Goal: Book appointment/travel/reservation

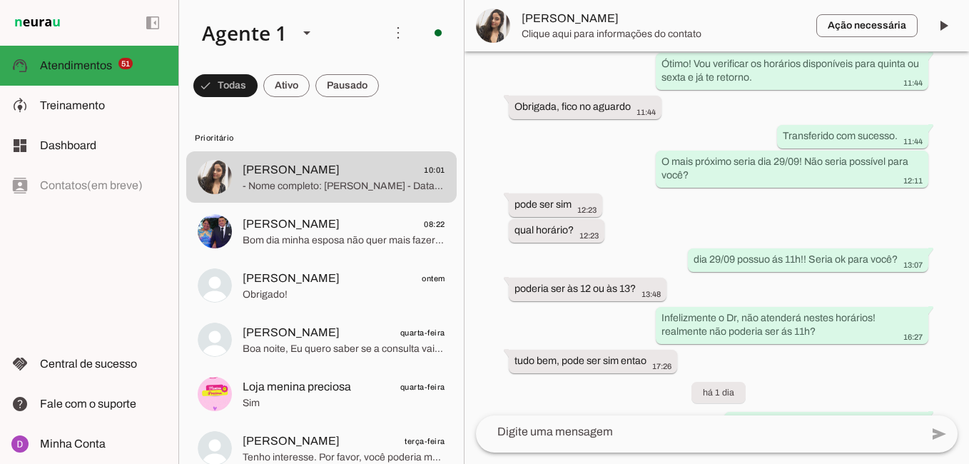
scroll to position [1650, 0]
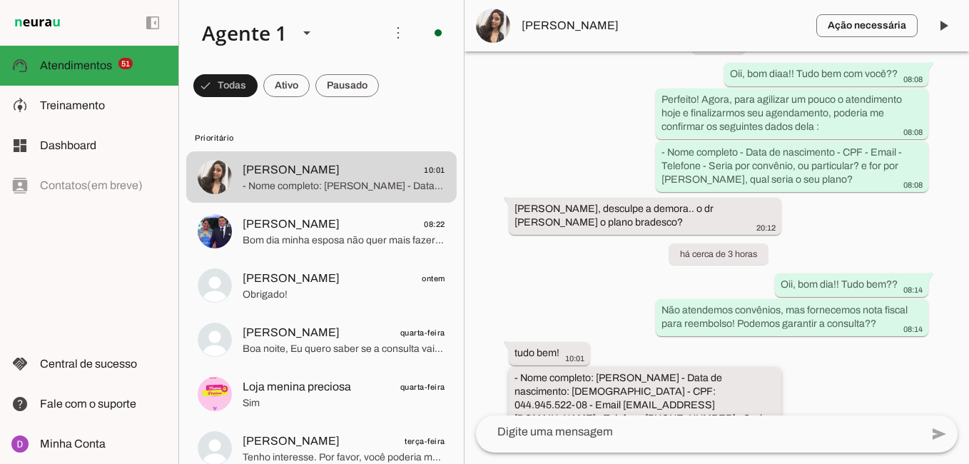
drag, startPoint x: 597, startPoint y: 335, endPoint x: 661, endPoint y: 336, distance: 64.2
click at [0, 0] on slot "- Nome completo: [PERSON_NAME] - Data de nascimento: [DEMOGRAPHIC_DATA] - CPF: …" at bounding box center [0, 0] width 0 height 0
drag, startPoint x: 511, startPoint y: 353, endPoint x: 566, endPoint y: 349, distance: 55.0
click at [566, 367] on whatsapp-message-bubble "- Nome completo: Gabriela Scop - Data de nascimento: 27/12/2001 - CPF: 044.945.…" at bounding box center [645, 412] width 272 height 91
click at [0, 0] on slot "- Nome completo: [PERSON_NAME] - Data de nascimento: [DEMOGRAPHIC_DATA] - CPF: …" at bounding box center [0, 0] width 0 height 0
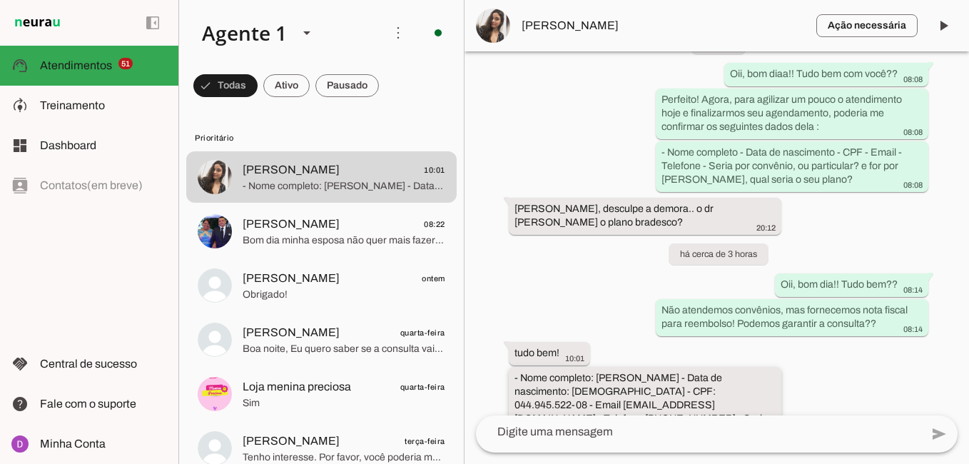
drag, startPoint x: 514, startPoint y: 366, endPoint x: 630, endPoint y: 367, distance: 115.5
click at [630, 367] on whatsapp-message-bubble "- Nome completo: Gabriela Scop - Data de nascimento: 27/12/2001 - CPF: 044.945.…" at bounding box center [645, 412] width 272 height 91
drag, startPoint x: 681, startPoint y: 362, endPoint x: 744, endPoint y: 366, distance: 62.9
click at [0, 0] on slot "- Nome completo: [PERSON_NAME] - Data de nascimento: [DEMOGRAPHIC_DATA] - CPF: …" at bounding box center [0, 0] width 0 height 0
drag, startPoint x: 519, startPoint y: 335, endPoint x: 744, endPoint y: 362, distance: 226.9
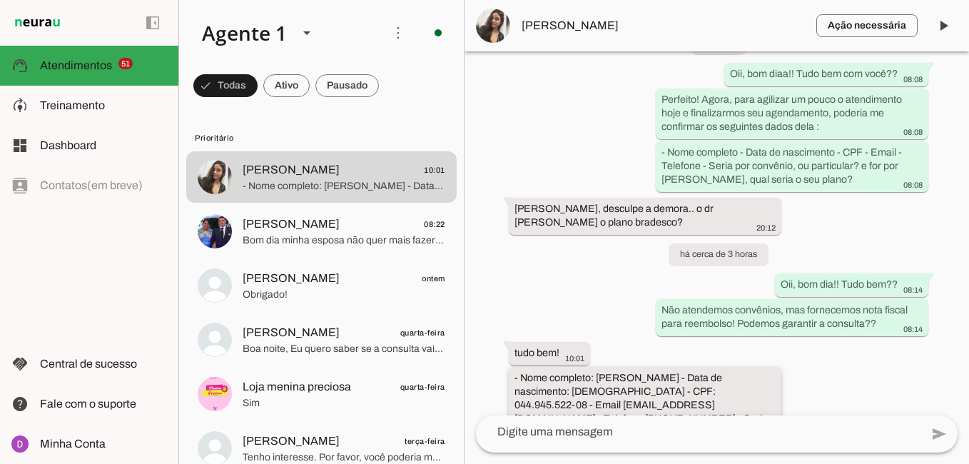
click at [0, 0] on slot "- Nome completo: [PERSON_NAME] - Data de nascimento: [DEMOGRAPHIC_DATA] - CPF: …" at bounding box center [0, 0] width 0 height 0
click at [678, 434] on textarea at bounding box center [698, 431] width 444 height 17
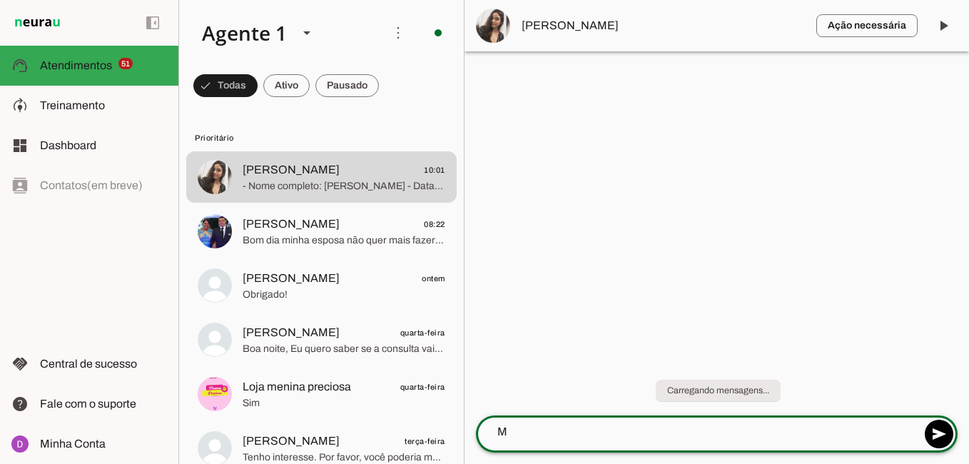
scroll to position [0, 0]
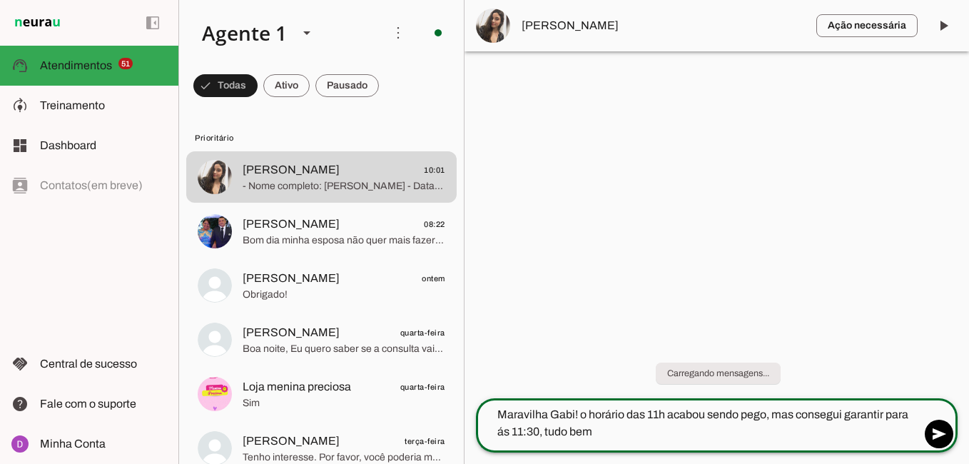
type textarea "Maravilha Gabi! o horário das 11h acabou sendo pego, mas consegui garantir para…"
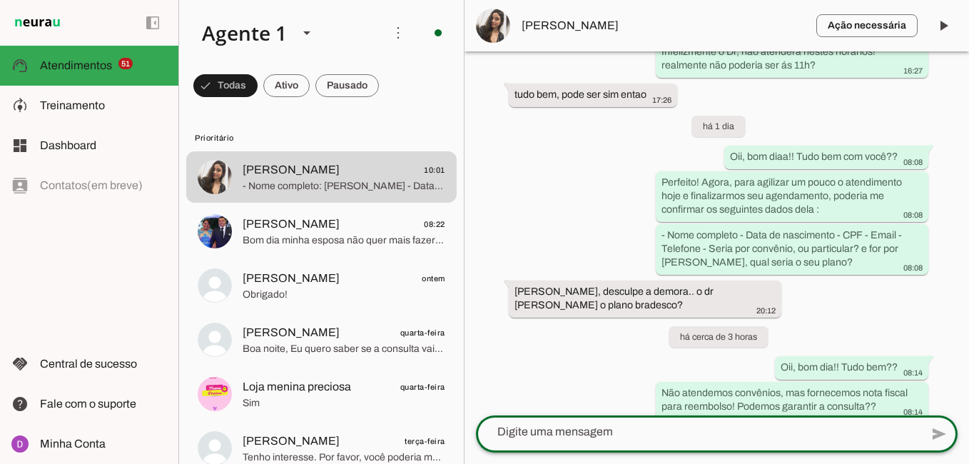
scroll to position [1693, 0]
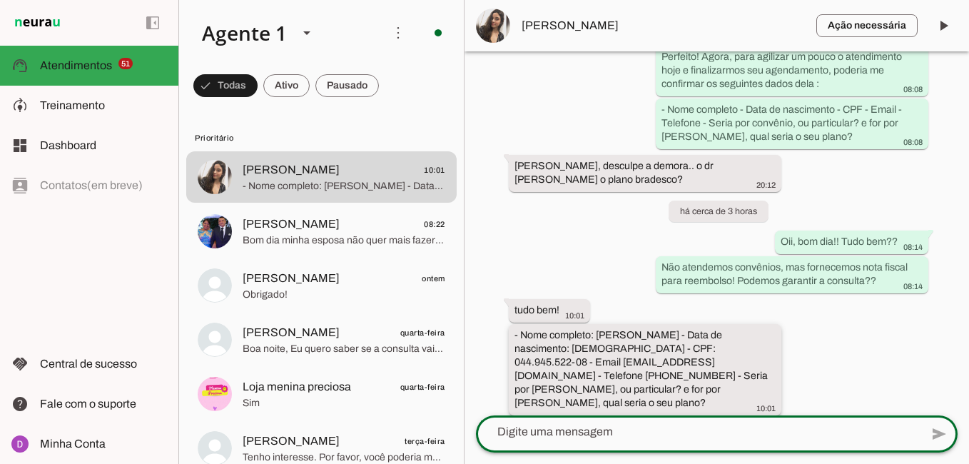
click at [0, 0] on slot "- Nome completo: [PERSON_NAME] - Data de nascimento: [DEMOGRAPHIC_DATA] - CPF: …" at bounding box center [0, 0] width 0 height 0
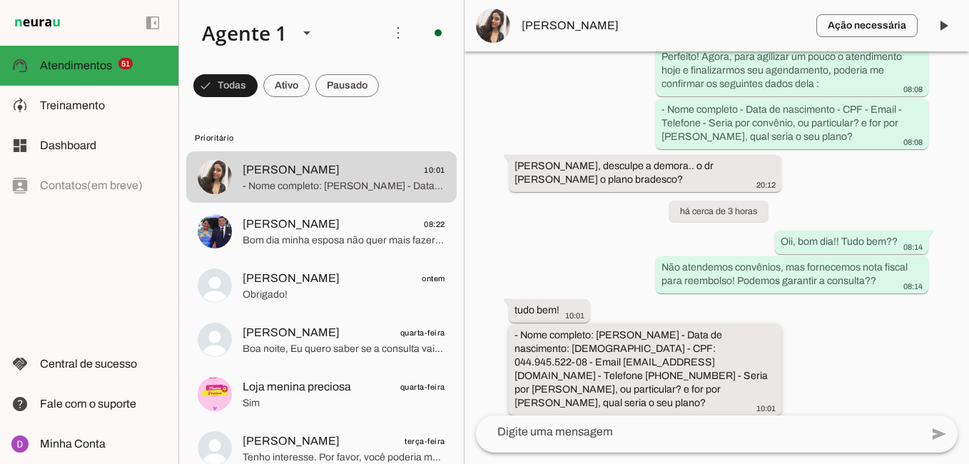
drag, startPoint x: 600, startPoint y: 295, endPoint x: 737, endPoint y: 319, distance: 138.9
click at [0, 0] on slot "- Nome completo: [PERSON_NAME] - Data de nascimento: [DEMOGRAPHIC_DATA] - CPF: …" at bounding box center [0, 0] width 0 height 0
drag, startPoint x: 746, startPoint y: 320, endPoint x: 596, endPoint y: 297, distance: 151.6
click at [0, 0] on slot "- Nome completo: [PERSON_NAME] - Data de nascimento: [DEMOGRAPHIC_DATA] - CPF: …" at bounding box center [0, 0] width 0 height 0
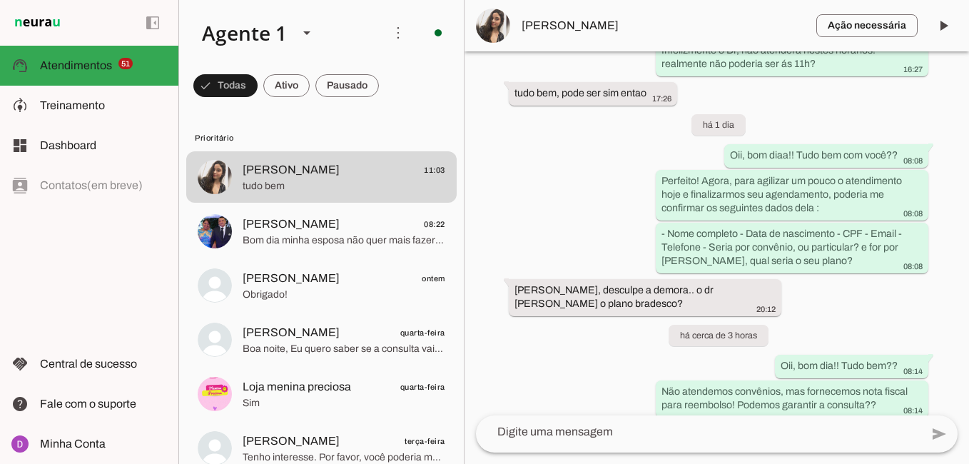
scroll to position [1722, 0]
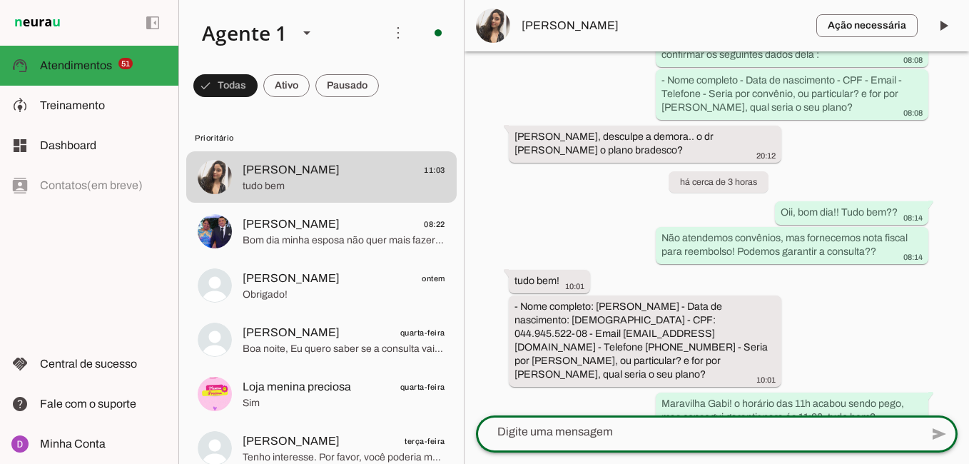
click at [645, 433] on textarea at bounding box center [698, 431] width 444 height 17
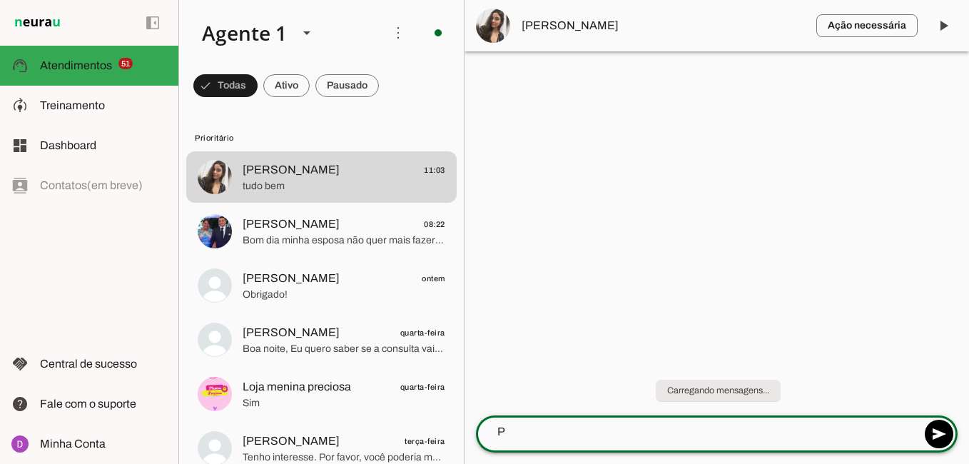
scroll to position [0, 0]
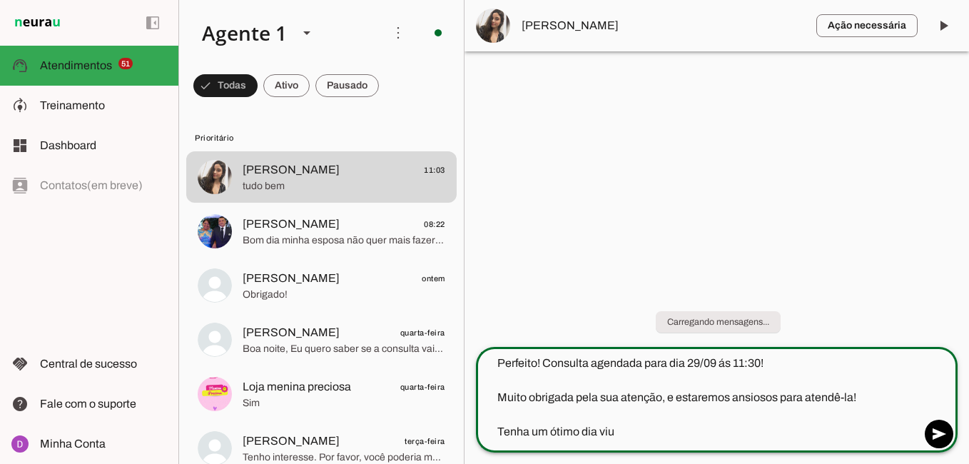
type textarea "Perfeito! Consulta agendada para dia 29/09 ás 11:30! Muito obrigada pela sua at…"
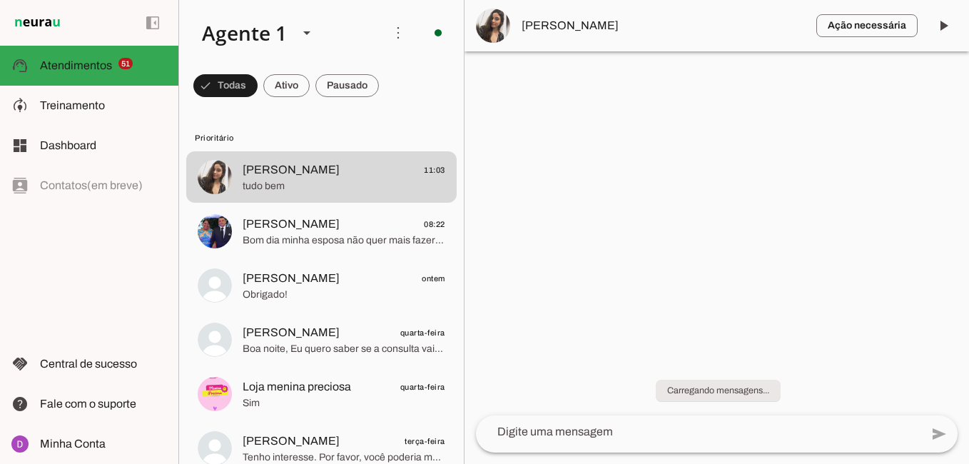
click at [547, 27] on span "[PERSON_NAME]" at bounding box center [662, 25] width 283 height 17
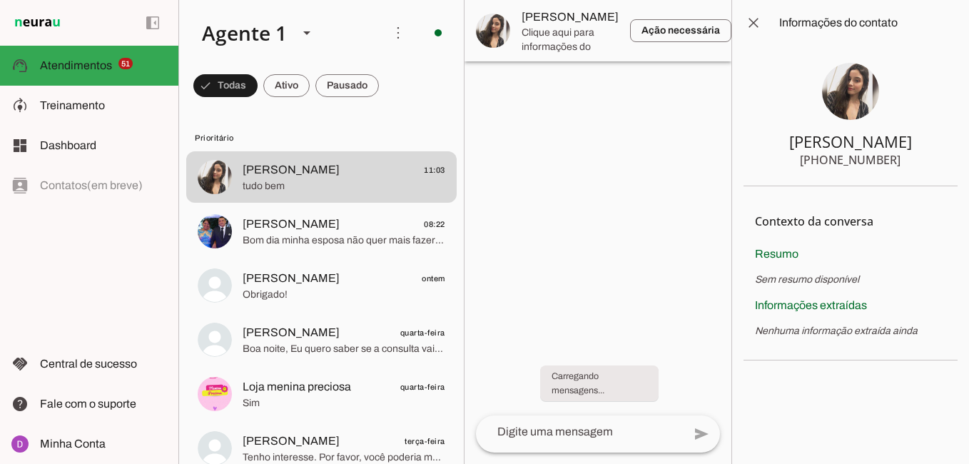
click at [861, 101] on img at bounding box center [850, 91] width 57 height 57
click at [842, 82] on img at bounding box center [850, 91] width 57 height 57
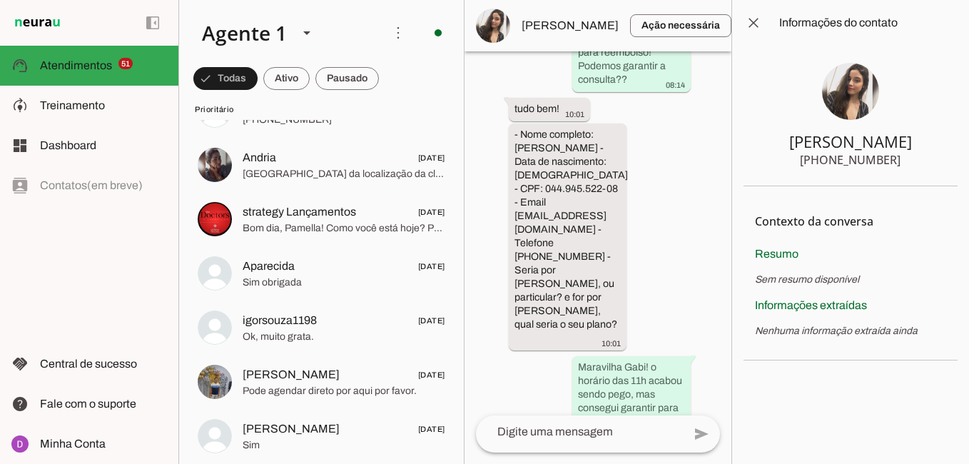
scroll to position [3658, 0]
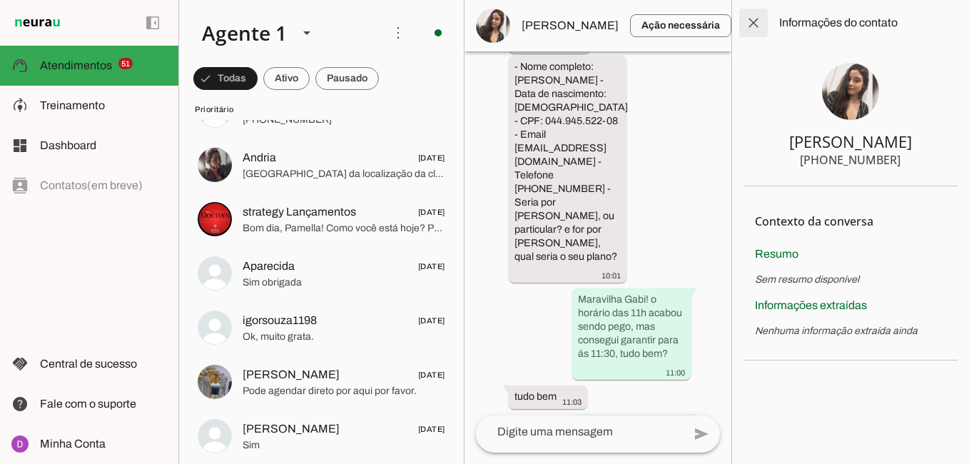
click at [750, 15] on span at bounding box center [753, 23] width 34 height 34
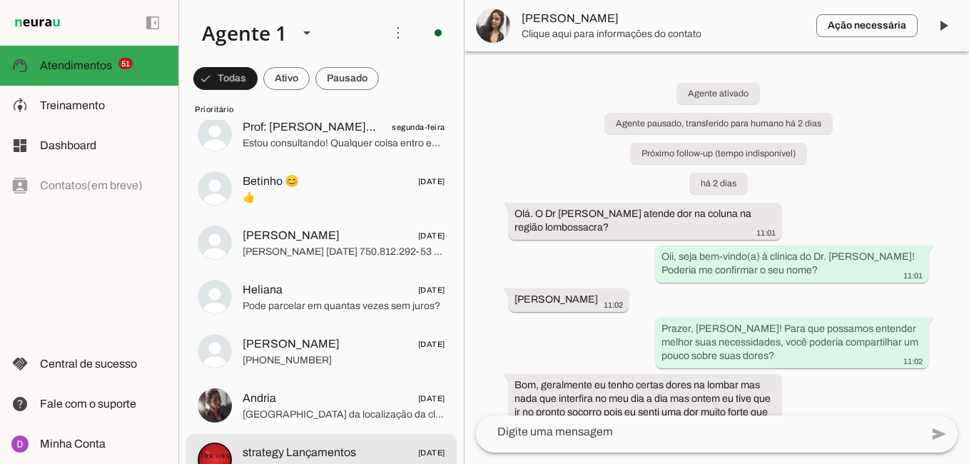
scroll to position [506, 0]
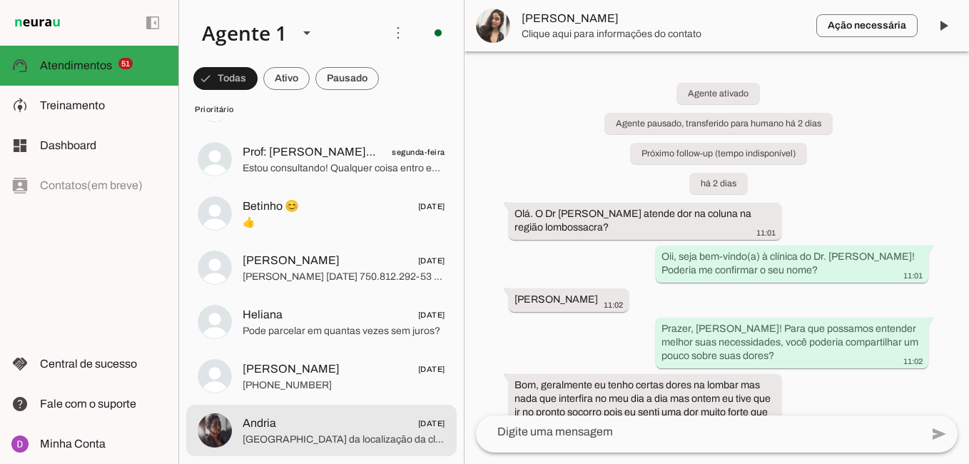
click at [320, 424] on span "Andria 12/09/2025" at bounding box center [343, 423] width 203 height 18
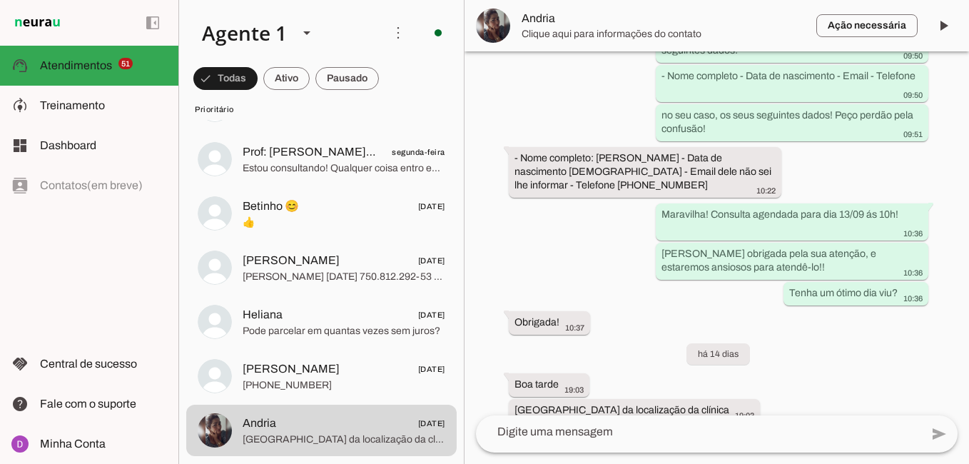
scroll to position [1456, 0]
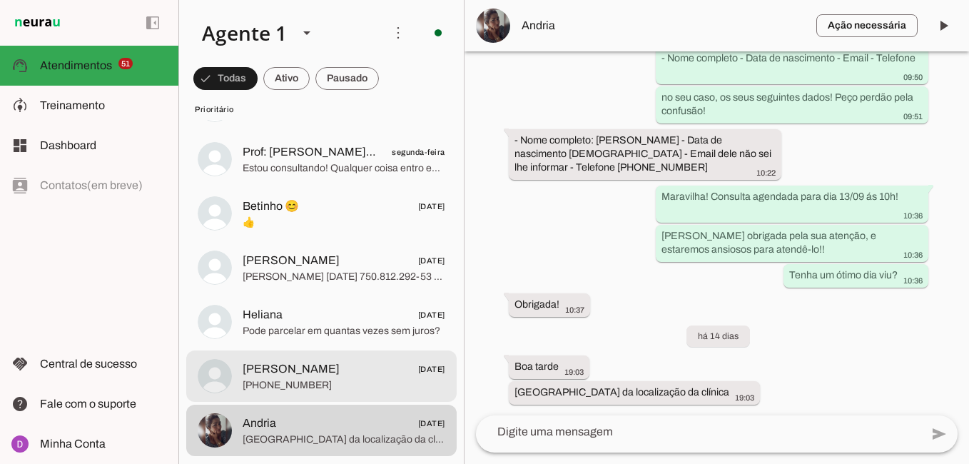
click at [322, 380] on span "[PHONE_NUMBER]" at bounding box center [343, 385] width 203 height 14
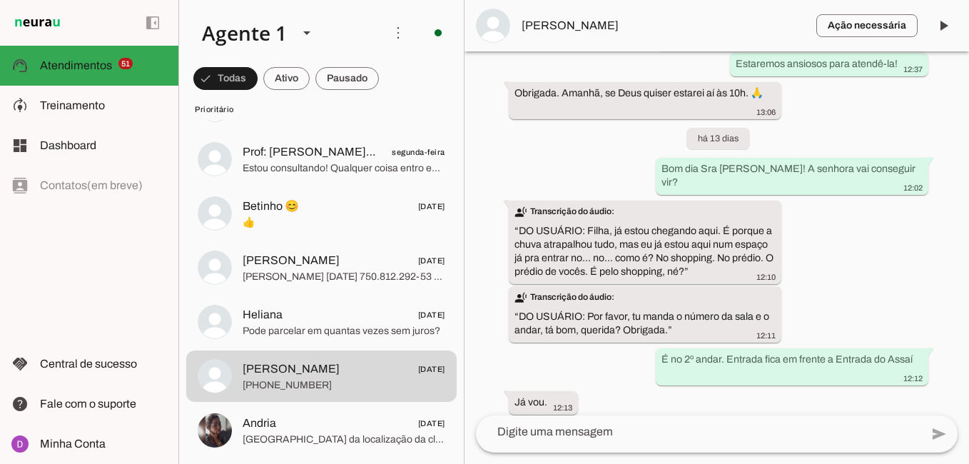
scroll to position [1912, 0]
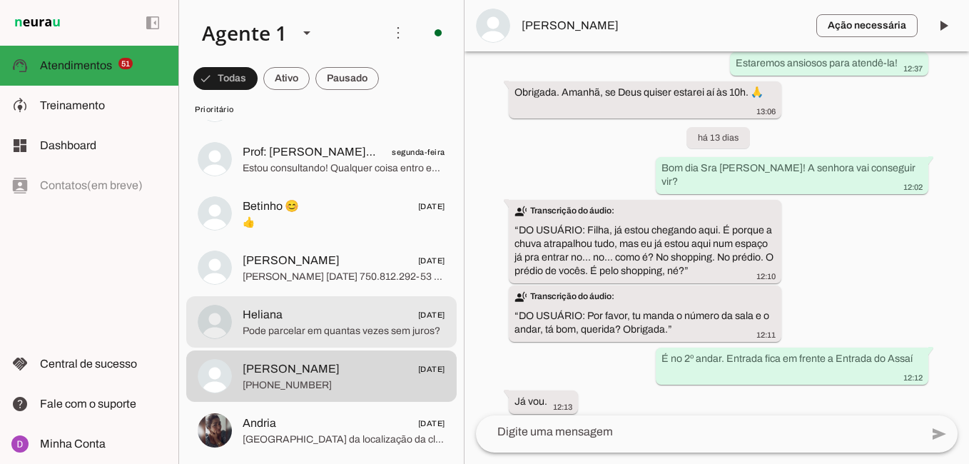
click at [317, 328] on span "Pode parcelar em quantas vezes sem juros?" at bounding box center [343, 331] width 203 height 14
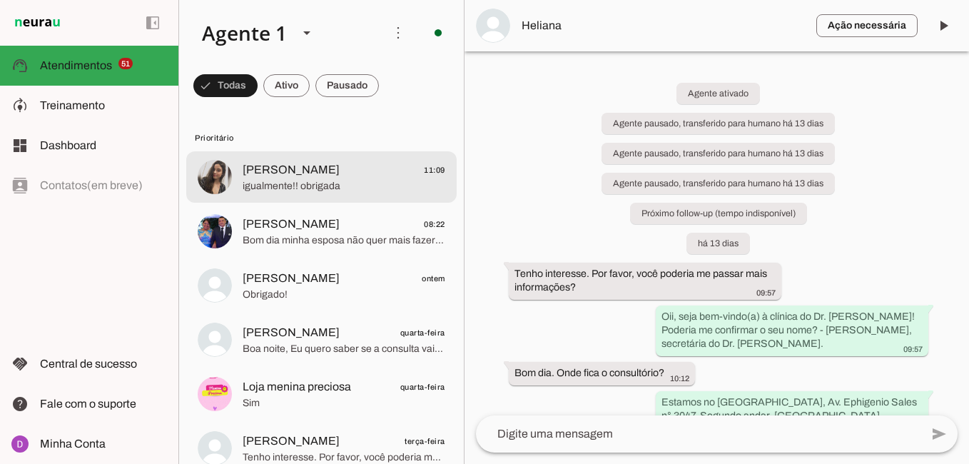
click at [322, 181] on span "igualmente!! obrigada" at bounding box center [343, 186] width 203 height 14
